Goal: Navigation & Orientation: Find specific page/section

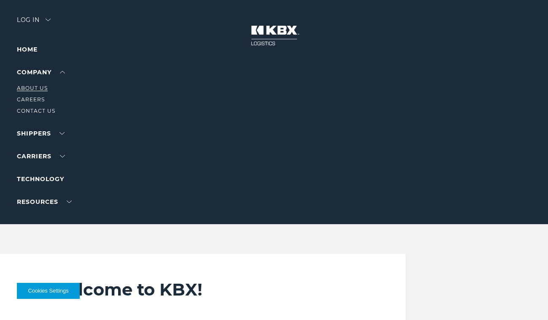
click at [43, 88] on link "About Us" at bounding box center [32, 88] width 31 height 6
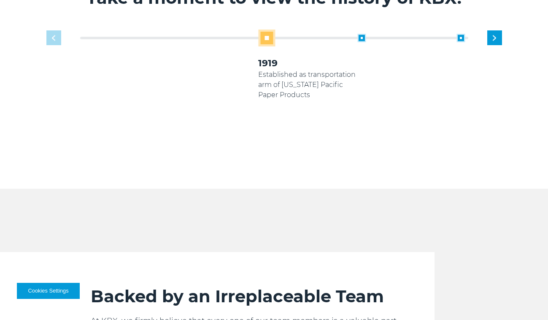
scroll to position [576, 0]
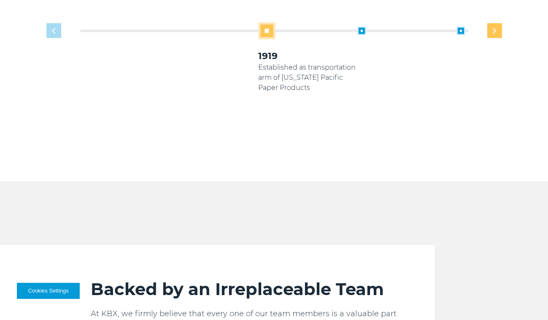
click at [499, 25] on div "Next slide" at bounding box center [494, 30] width 15 height 15
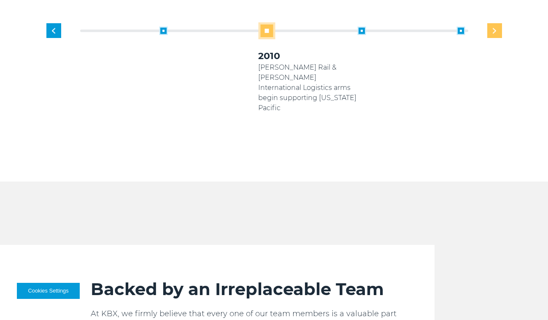
click at [499, 25] on div "Next slide" at bounding box center [494, 30] width 15 height 15
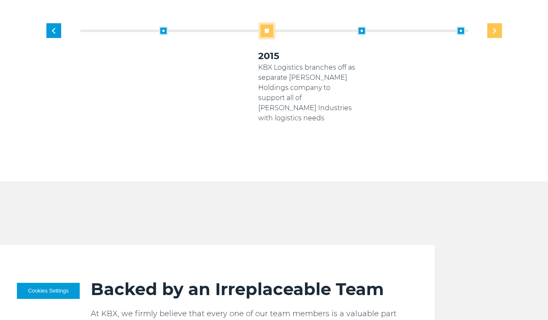
click at [499, 25] on div "Next slide" at bounding box center [494, 30] width 15 height 15
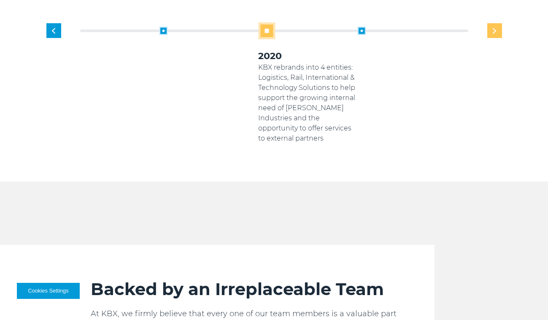
click at [499, 25] on div "Next slide" at bounding box center [494, 30] width 15 height 15
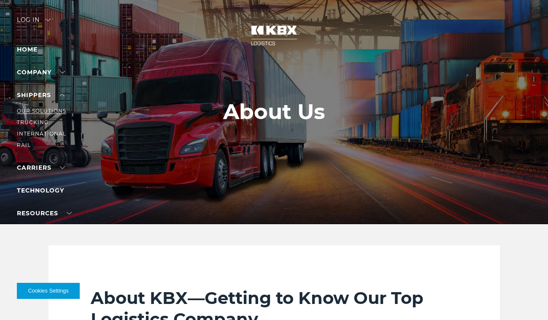
scroll to position [11, 0]
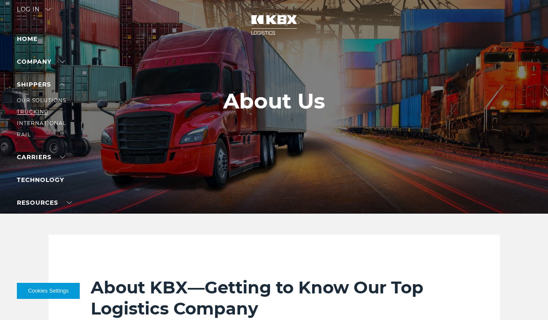
click at [43, 110] on link "Trucking" at bounding box center [33, 111] width 32 height 6
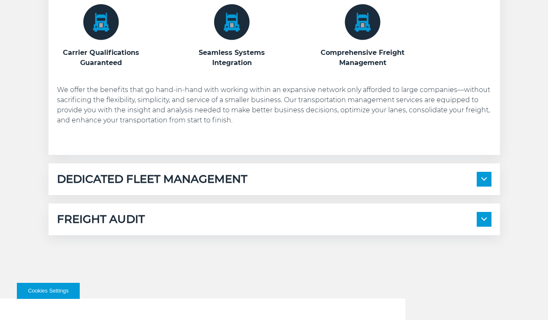
scroll to position [496, 0]
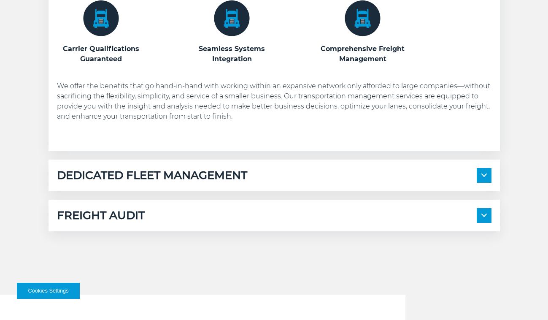
click at [361, 213] on div "FREIGHT AUDIT" at bounding box center [274, 215] width 434 height 15
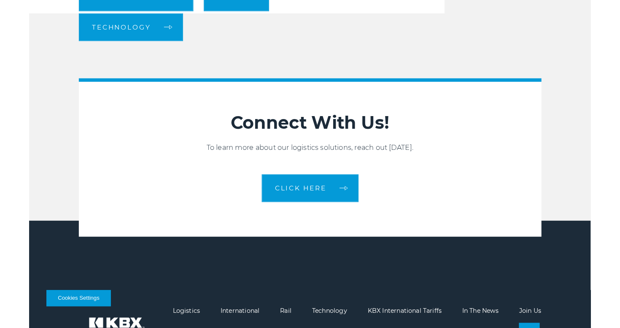
scroll to position [1082, 0]
